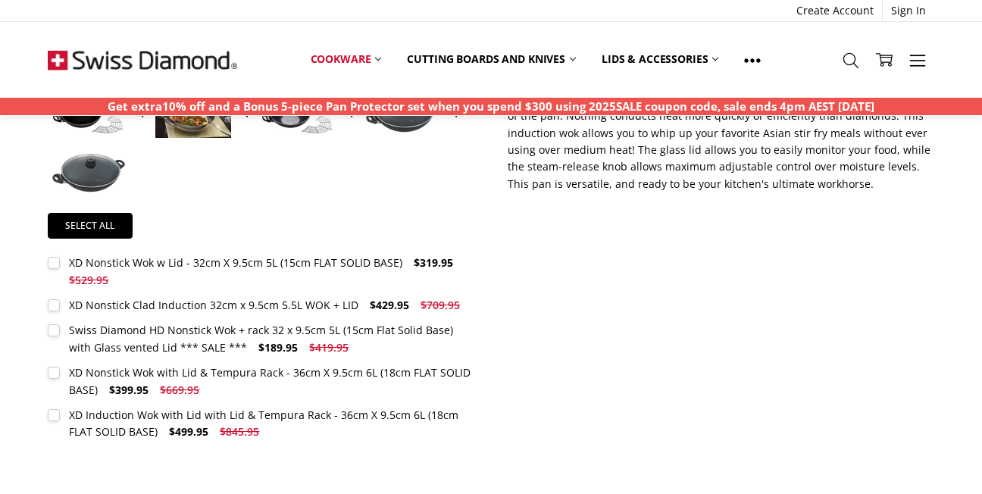
scroll to position [682, 0]
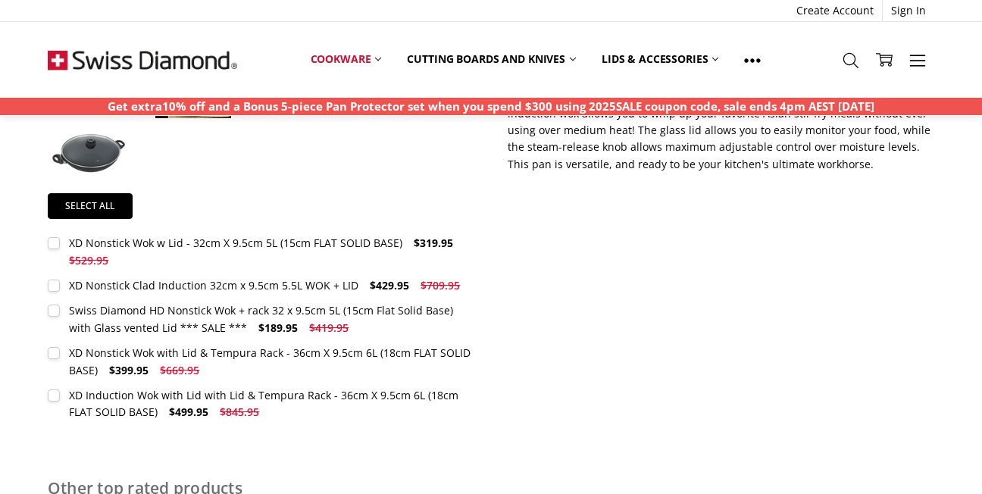
click at [54, 245] on label "XD Nonstick Wok w Lid - 32cm X 9.5cm 5L (15cm FLAT SOLID BASE) $319.95 $529.95 …" at bounding box center [261, 252] width 427 height 34
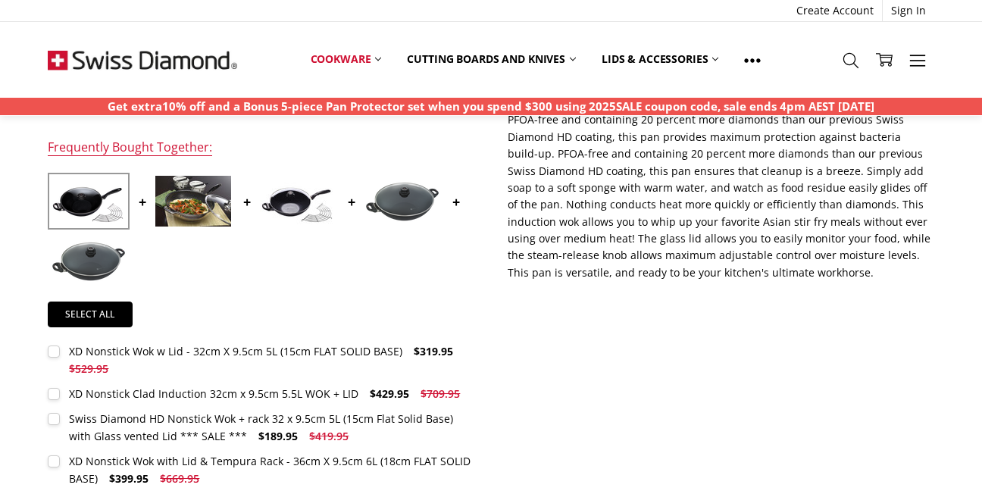
scroll to position [530, 0]
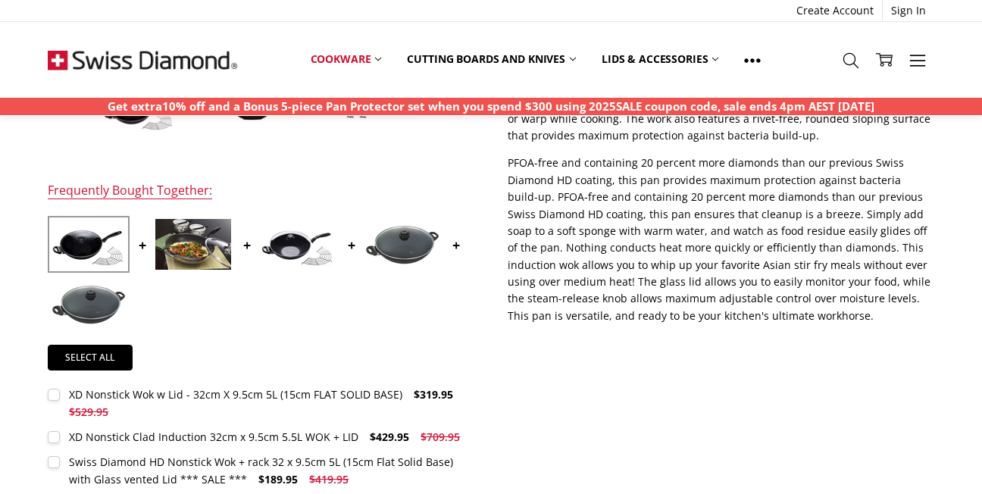
click at [140, 393] on div "XD Nonstick Wok w Lid - 32cm X 9.5cm 5L (15cm FLAT SOLID BASE)" at bounding box center [235, 394] width 333 height 14
click at [55, 398] on label "XD Nonstick Wok w Lid - 32cm X 9.5cm 5L (15cm FLAT SOLID BASE) $319.95 $529.95 …" at bounding box center [261, 403] width 427 height 34
click at [44, 403] on section "Frequently Bought Together: Select all XD Nonstick Wok w Lid - 32cm X 9.5cm 5L …" at bounding box center [261, 378] width 460 height 390
click at [124, 393] on div "XD Nonstick Wok w Lid - 32cm X 9.5cm 5L (15cm FLAT SOLID BASE)" at bounding box center [235, 394] width 333 height 14
click at [190, 245] on img at bounding box center [193, 244] width 76 height 51
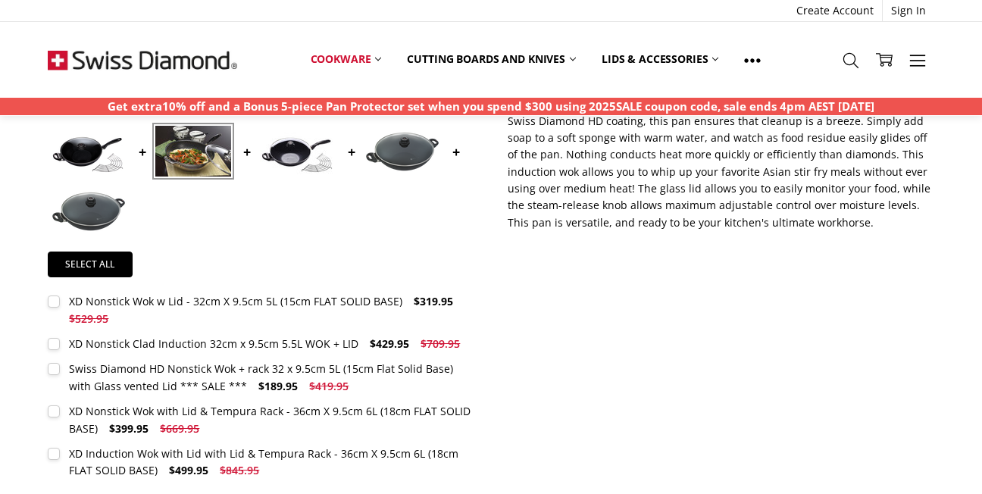
scroll to position [682, 0]
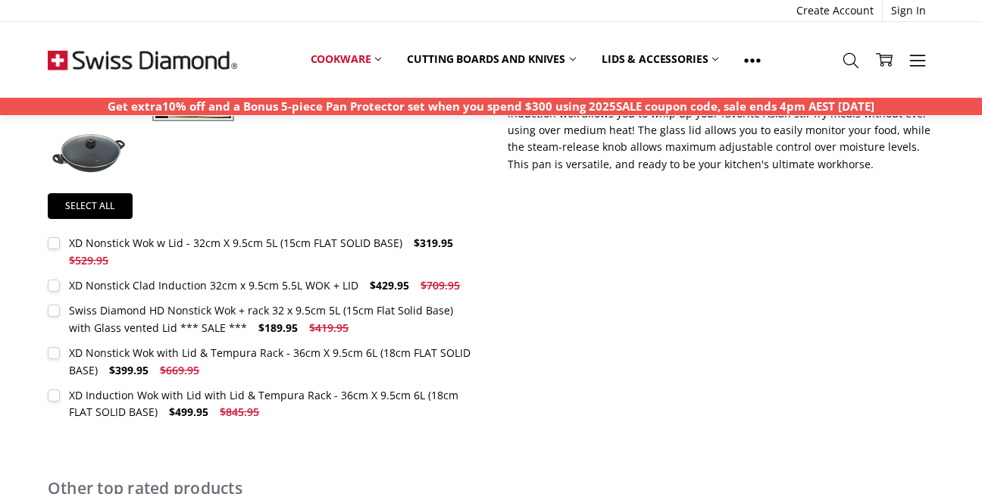
click at [174, 286] on div "XD Nonstick Clad Induction 32cm x 9.5cm 5.5L WOK + LID" at bounding box center [213, 285] width 289 height 14
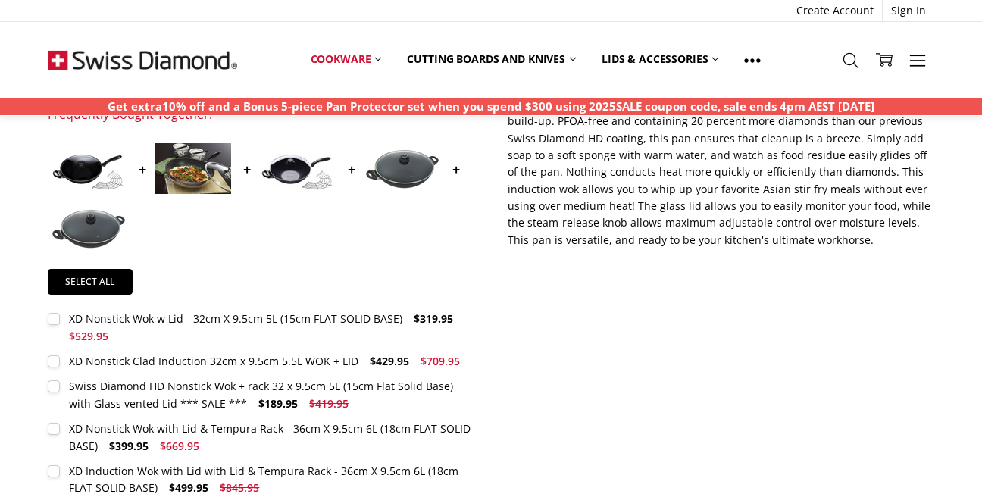
scroll to position [530, 0]
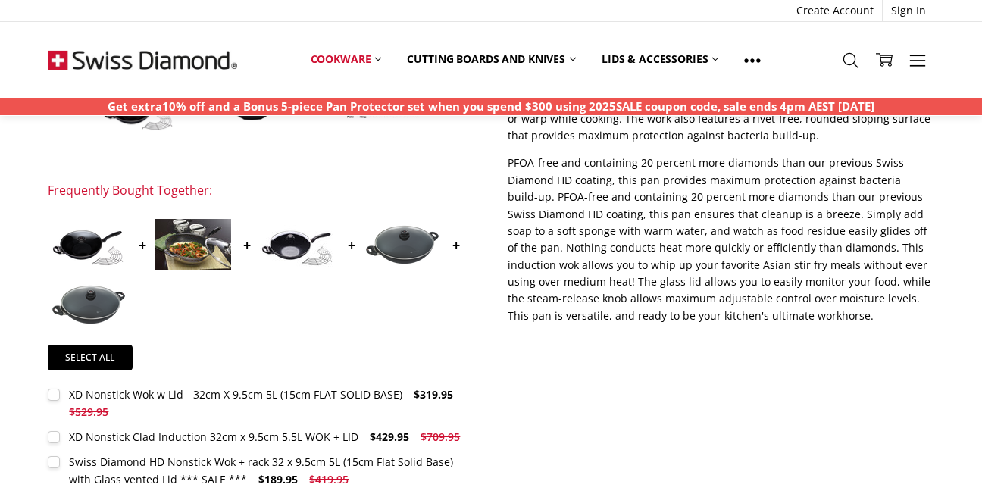
click at [55, 438] on label "XD Nonstick Clad Induction 32cm x 9.5cm 5.5L WOK + LID $429.95 $709.95 MSRP: Yo…" at bounding box center [258, 437] width 421 height 17
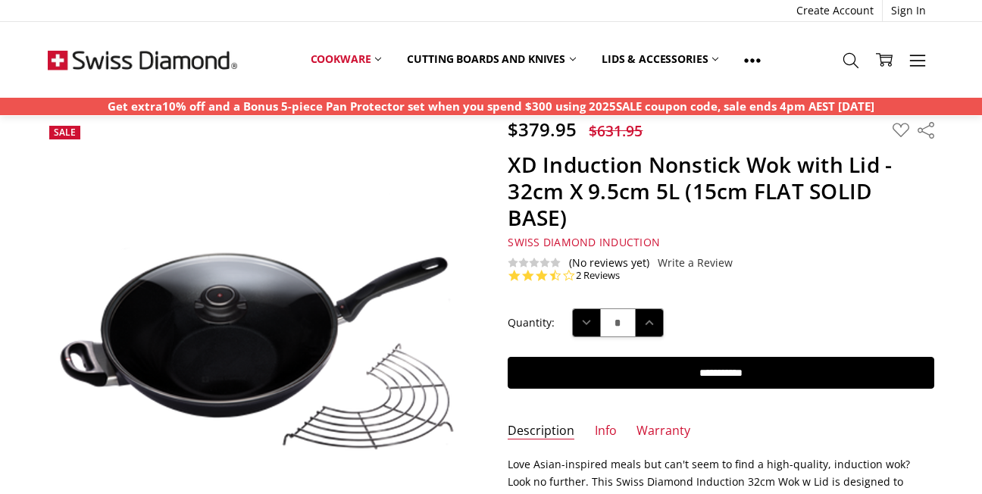
scroll to position [0, 0]
